Goal: Information Seeking & Learning: Check status

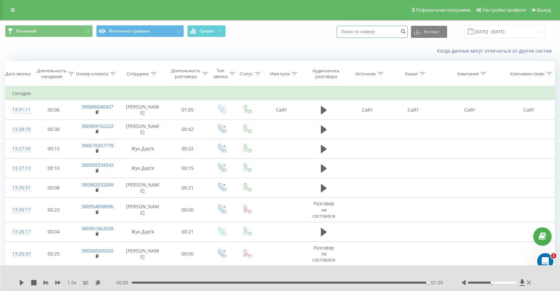
click at [391, 28] on input at bounding box center [372, 32] width 71 height 12
paste input "380501072482"
type input "380501072482"
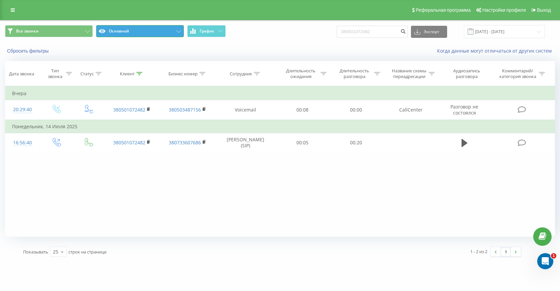
click at [170, 29] on button "Основной" at bounding box center [140, 31] width 88 height 12
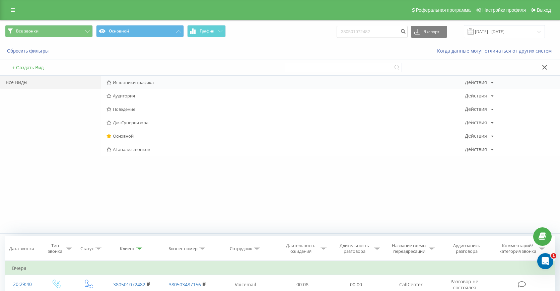
click at [121, 80] on span "Источники трафика" at bounding box center [286, 82] width 358 height 5
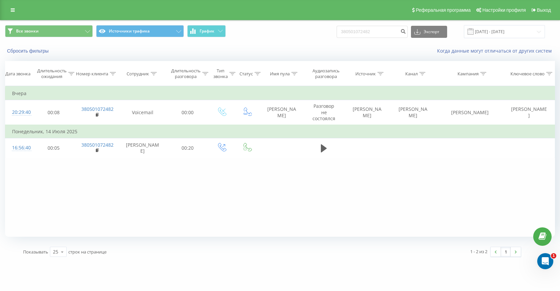
click at [37, 55] on div "Сбросить фильтры Когда данные могут отличаться от других систем" at bounding box center [279, 51] width 559 height 16
click at [35, 49] on button "Сбросить фильтры" at bounding box center [28, 51] width 47 height 6
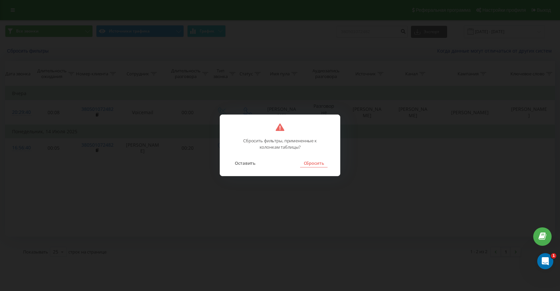
click at [319, 164] on button "Сбросить" at bounding box center [313, 163] width 27 height 9
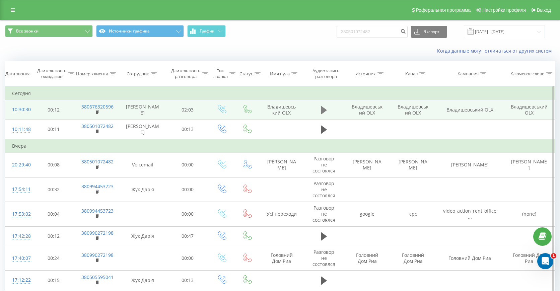
click at [321, 110] on button at bounding box center [324, 110] width 10 height 10
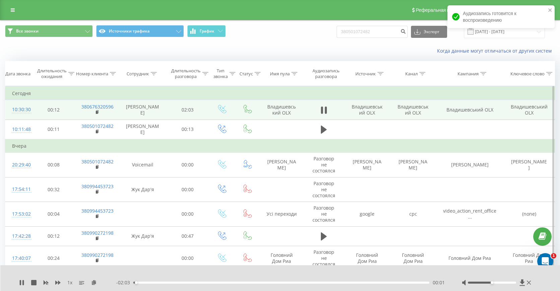
click at [255, 284] on div "- 02:03 00:01 00:01" at bounding box center [280, 282] width 329 height 7
click at [255, 282] on div "00:02" at bounding box center [281, 283] width 296 height 2
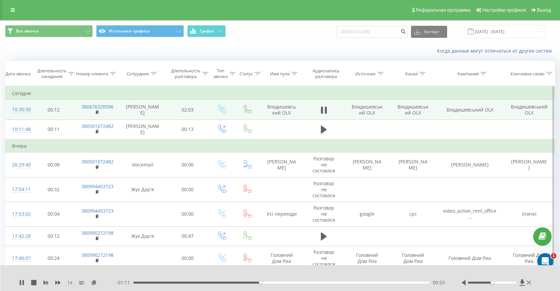
click at [288, 282] on div "00:53" at bounding box center [281, 283] width 296 height 2
click at [319, 282] on div "01:08" at bounding box center [281, 283] width 296 height 2
